Goal: Task Accomplishment & Management: Manage account settings

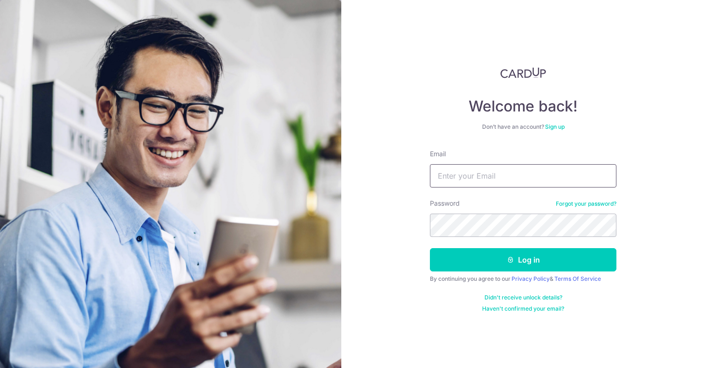
click at [453, 175] on input "Email" at bounding box center [523, 175] width 187 height 23
type input "daryl_song@hotmail.com"
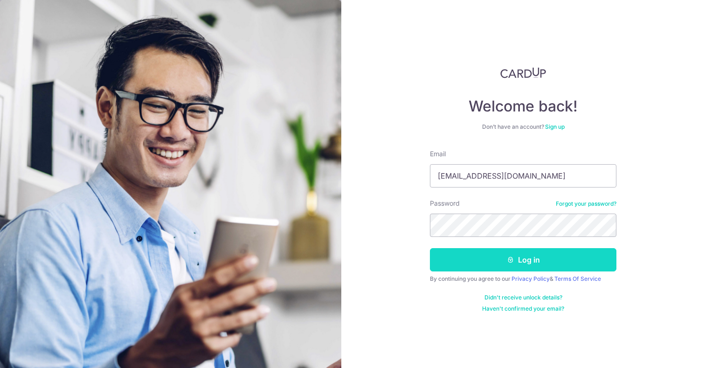
click at [531, 264] on button "Log in" at bounding box center [523, 259] width 187 height 23
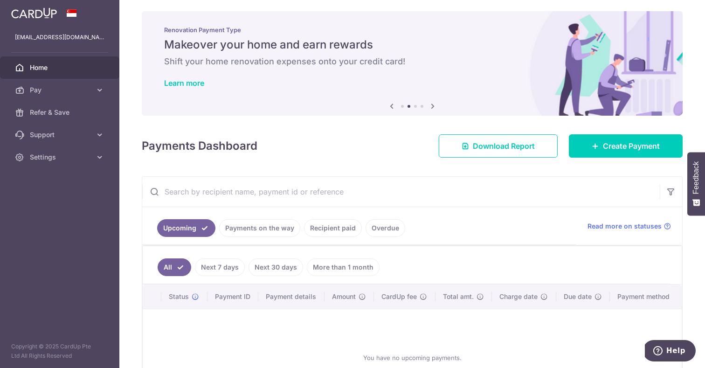
scroll to position [88, 0]
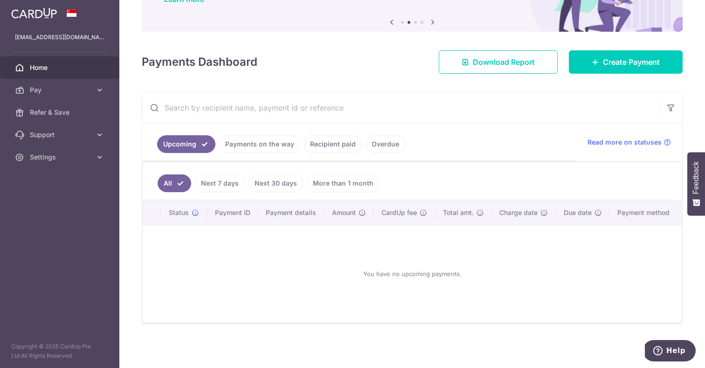
click at [249, 145] on link "Payments on the way" at bounding box center [259, 144] width 81 height 18
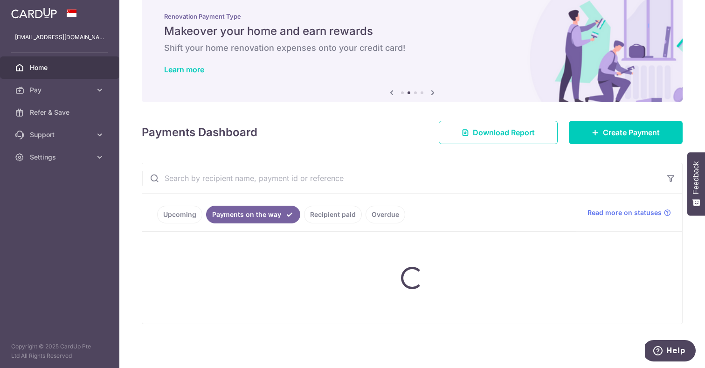
scroll to position [48, 0]
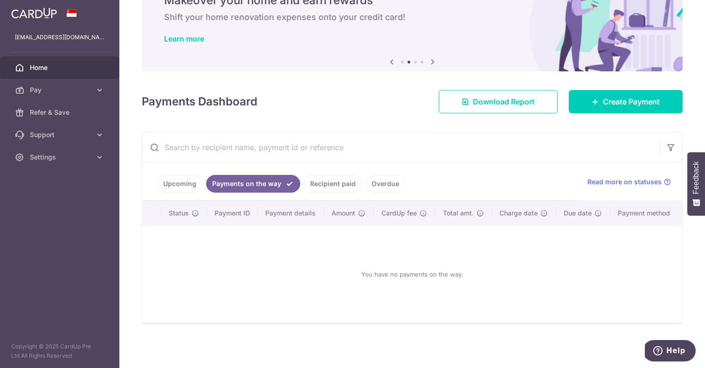
click at [331, 178] on link "Recipient paid" at bounding box center [333, 184] width 58 height 18
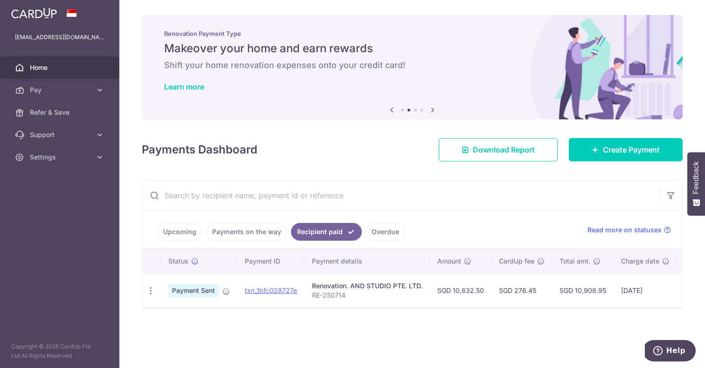
scroll to position [0, 0]
click at [177, 232] on link "Upcoming" at bounding box center [179, 232] width 45 height 18
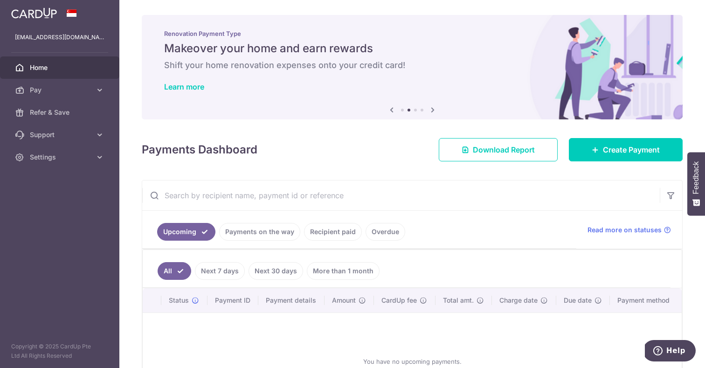
scroll to position [88, 0]
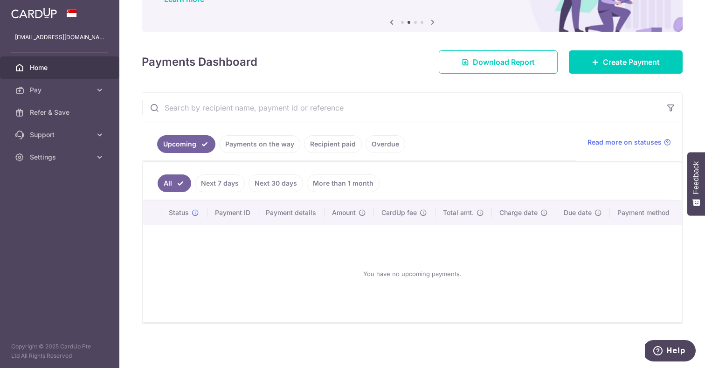
click at [253, 144] on link "Payments on the way" at bounding box center [259, 144] width 81 height 18
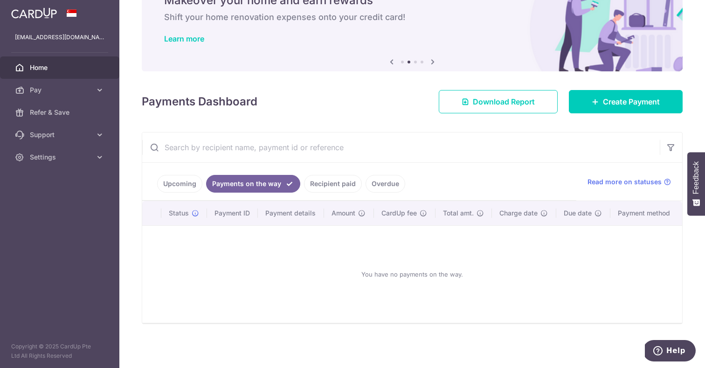
click at [337, 186] on link "Recipient paid" at bounding box center [333, 184] width 58 height 18
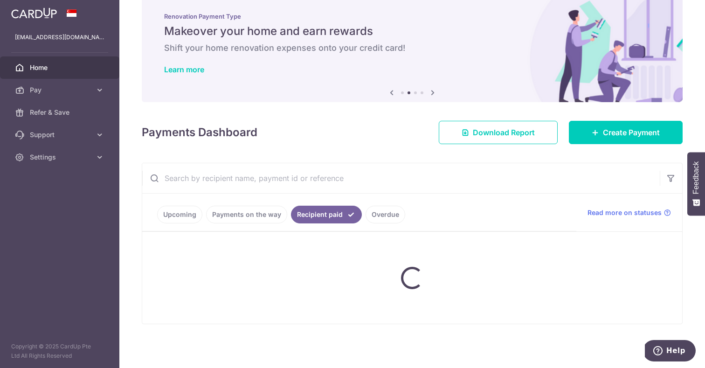
scroll to position [0, 0]
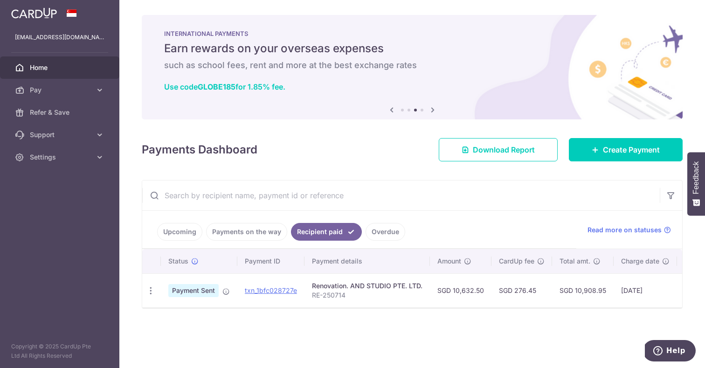
click at [384, 234] on link "Overdue" at bounding box center [386, 232] width 40 height 18
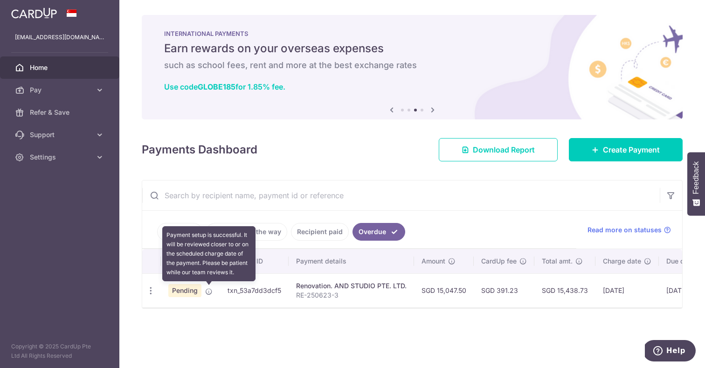
click at [208, 292] on icon at bounding box center [208, 291] width 7 height 7
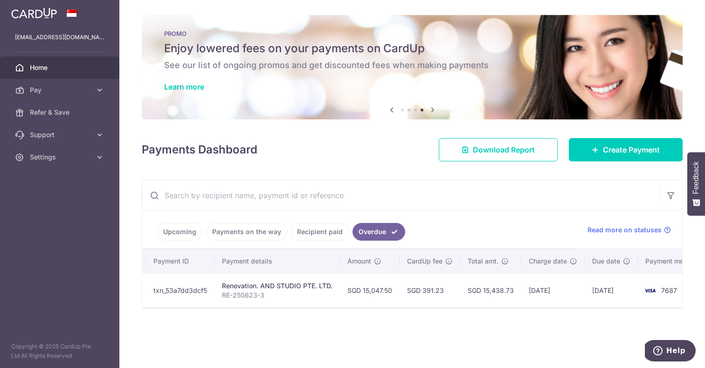
scroll to position [0, 97]
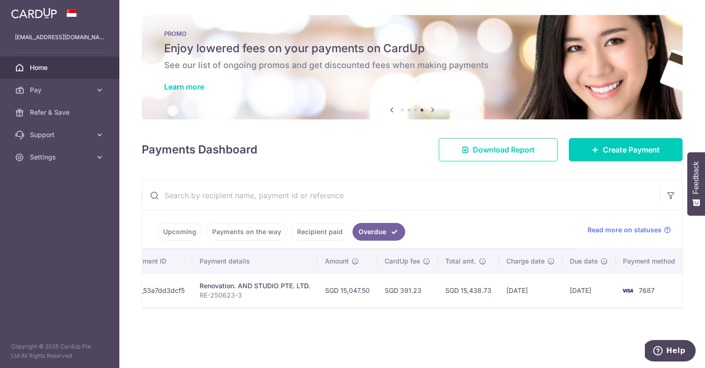
click at [481, 289] on td "SGD 15,438.73" at bounding box center [468, 290] width 61 height 34
click at [97, 91] on icon at bounding box center [99, 89] width 9 height 9
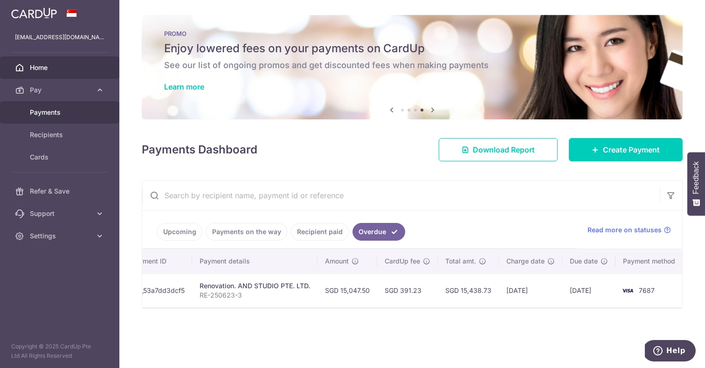
click at [52, 114] on span "Payments" at bounding box center [61, 112] width 62 height 9
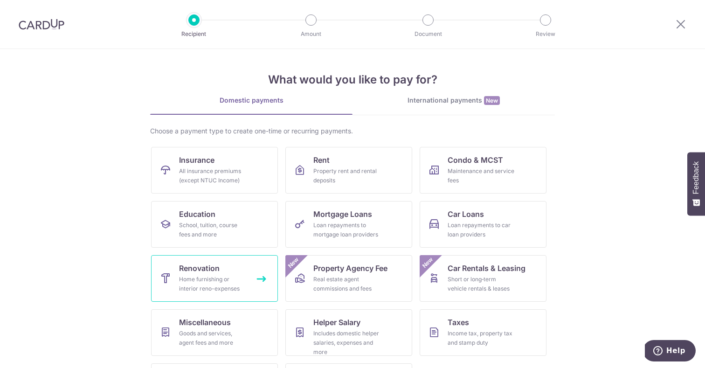
click at [208, 282] on div "Home furnishing or interior reno-expenses" at bounding box center [212, 284] width 67 height 19
click at [35, 25] on img at bounding box center [42, 24] width 46 height 11
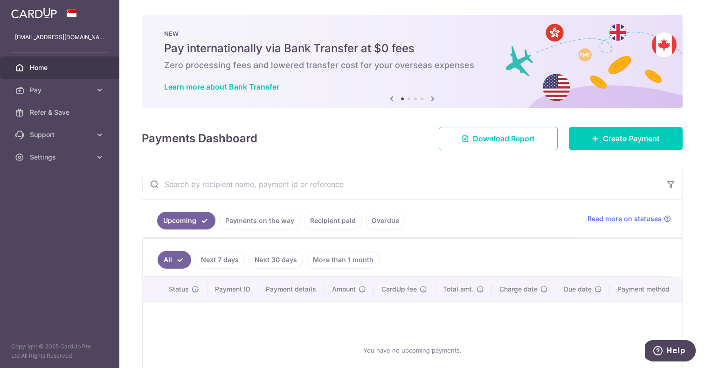
click at [394, 219] on link "Overdue" at bounding box center [386, 221] width 40 height 18
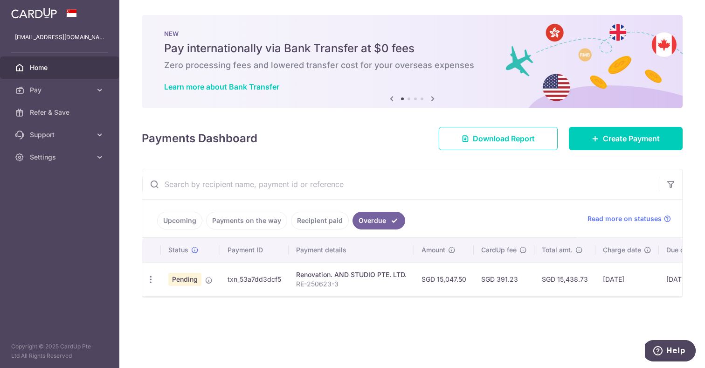
click at [311, 223] on link "Recipient paid" at bounding box center [320, 221] width 58 height 18
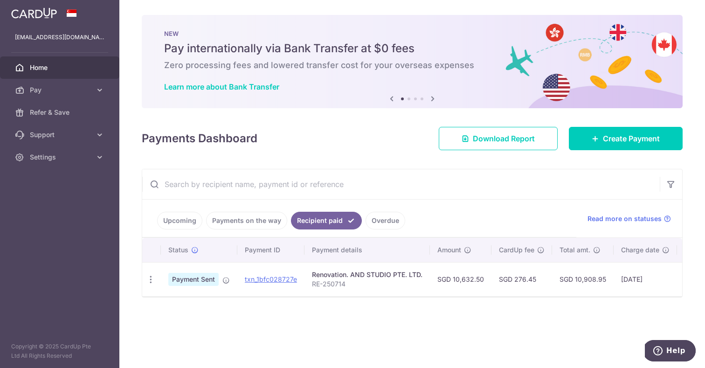
drag, startPoint x: 344, startPoint y: 224, endPoint x: 350, endPoint y: 223, distance: 5.6
click at [344, 224] on link "Recipient paid" at bounding box center [326, 221] width 71 height 18
click at [389, 219] on link "Overdue" at bounding box center [386, 221] width 40 height 18
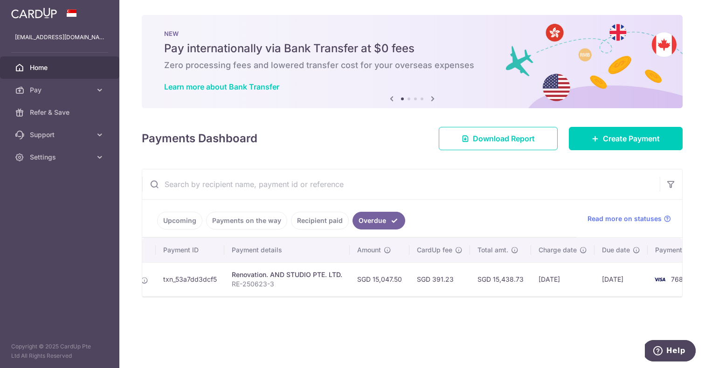
scroll to position [0, 97]
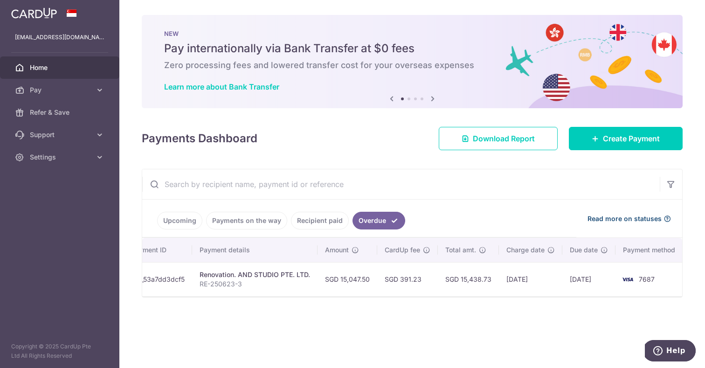
click at [640, 216] on span "Read more on statuses" at bounding box center [625, 218] width 74 height 9
drag, startPoint x: 63, startPoint y: 161, endPoint x: 63, endPoint y: 166, distance: 5.1
click at [63, 161] on span "Settings" at bounding box center [61, 157] width 62 height 9
click at [50, 203] on span "Logout" at bounding box center [61, 201] width 62 height 9
